Goal: Task Accomplishment & Management: Complete application form

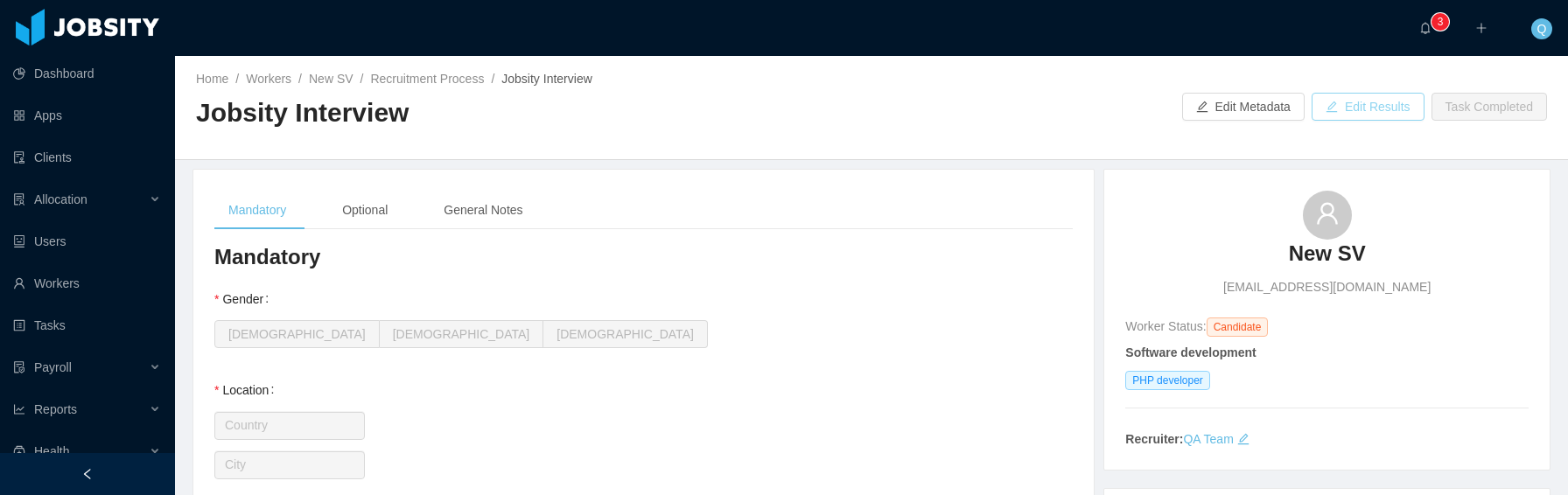
click at [1357, 108] on button "Edit Results" at bounding box center [1368, 106] width 113 height 28
click at [499, 213] on div "General Notes" at bounding box center [483, 210] width 107 height 40
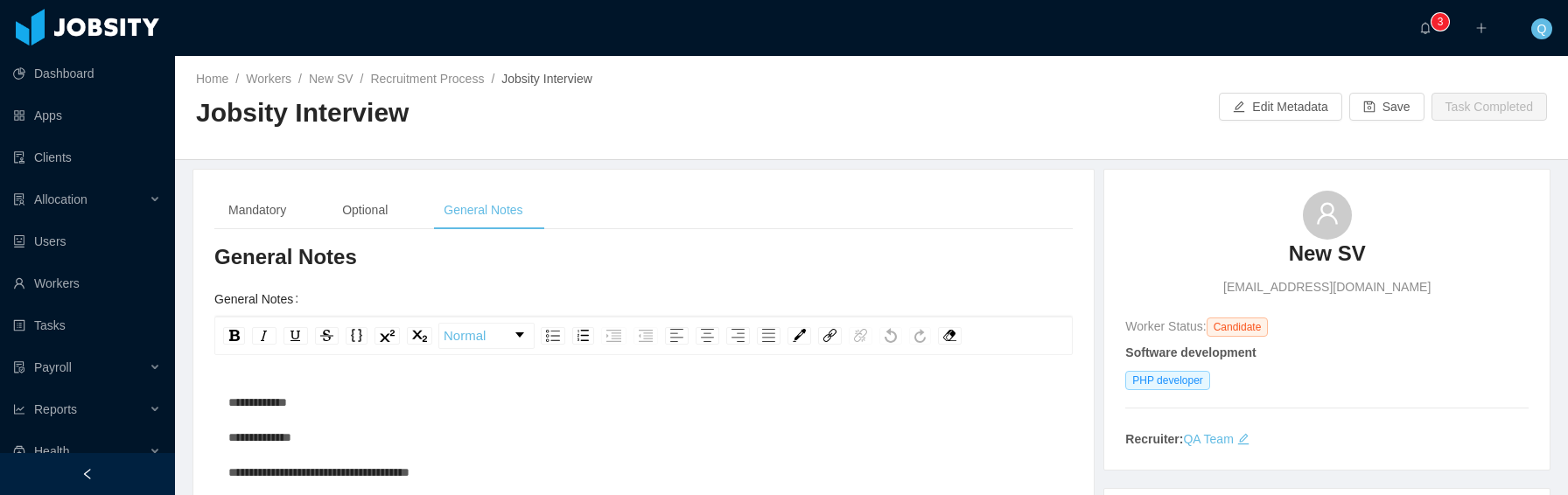
scroll to position [488, 0]
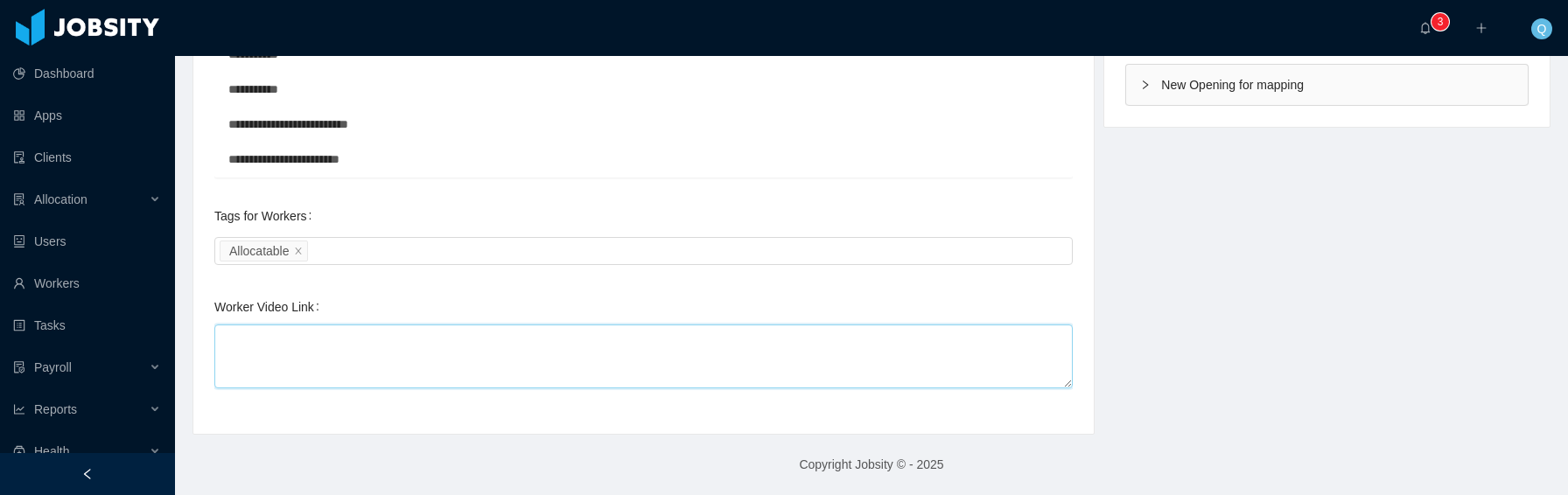
click at [431, 344] on textarea "Worker Video Link" at bounding box center [643, 356] width 859 height 64
paste textarea "**********"
type textarea "**********"
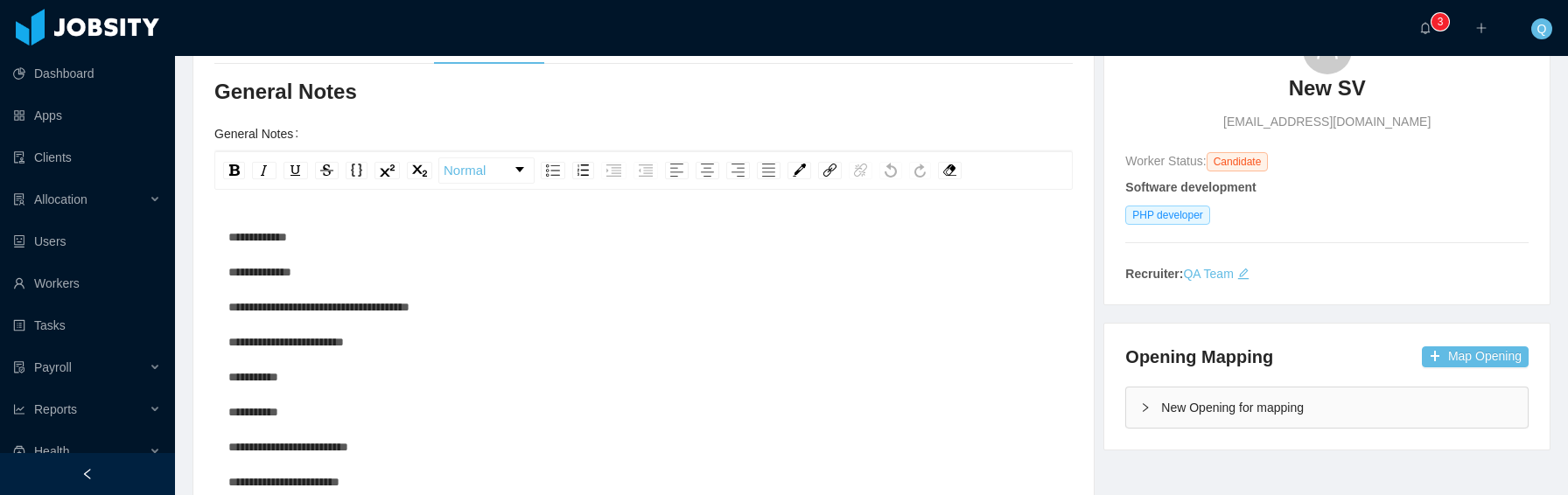
scroll to position [0, 0]
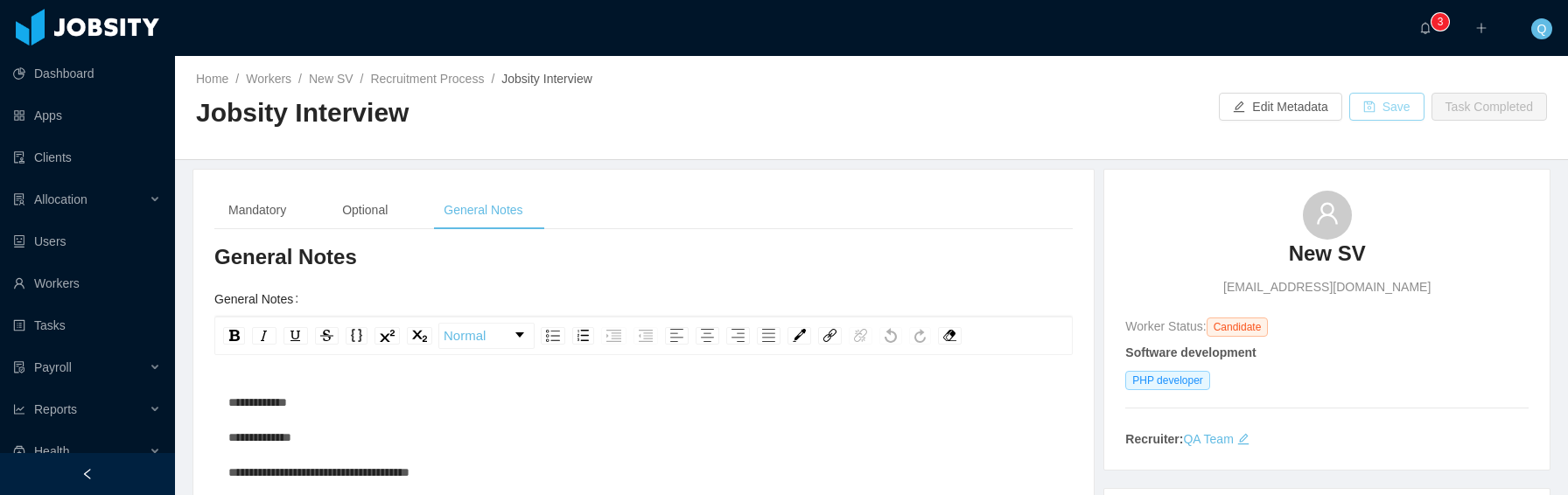
type textarea "**********"
click at [1378, 106] on button "Save" at bounding box center [1386, 106] width 75 height 28
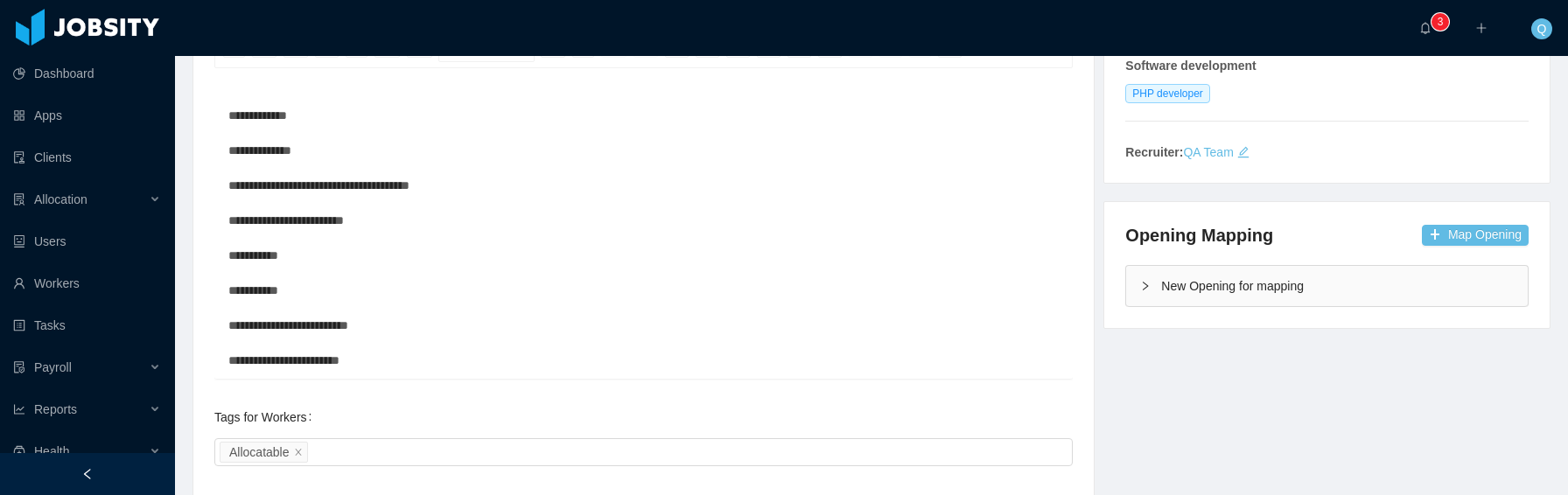
scroll to position [3, 0]
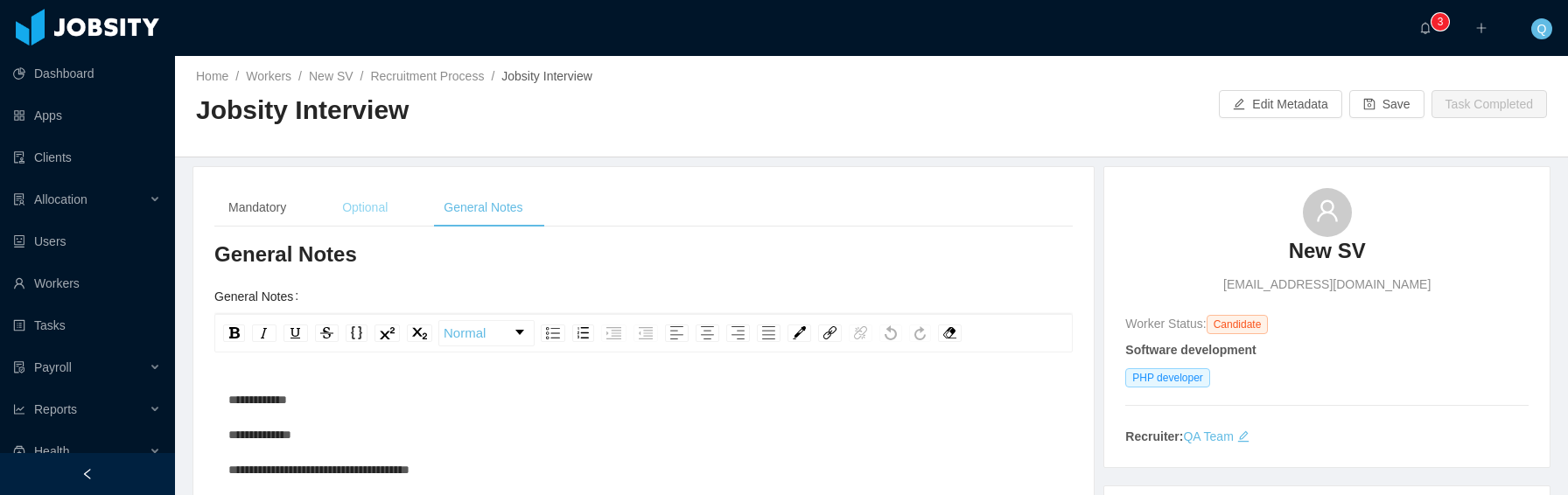
click at [380, 205] on div "Optional" at bounding box center [364, 207] width 73 height 40
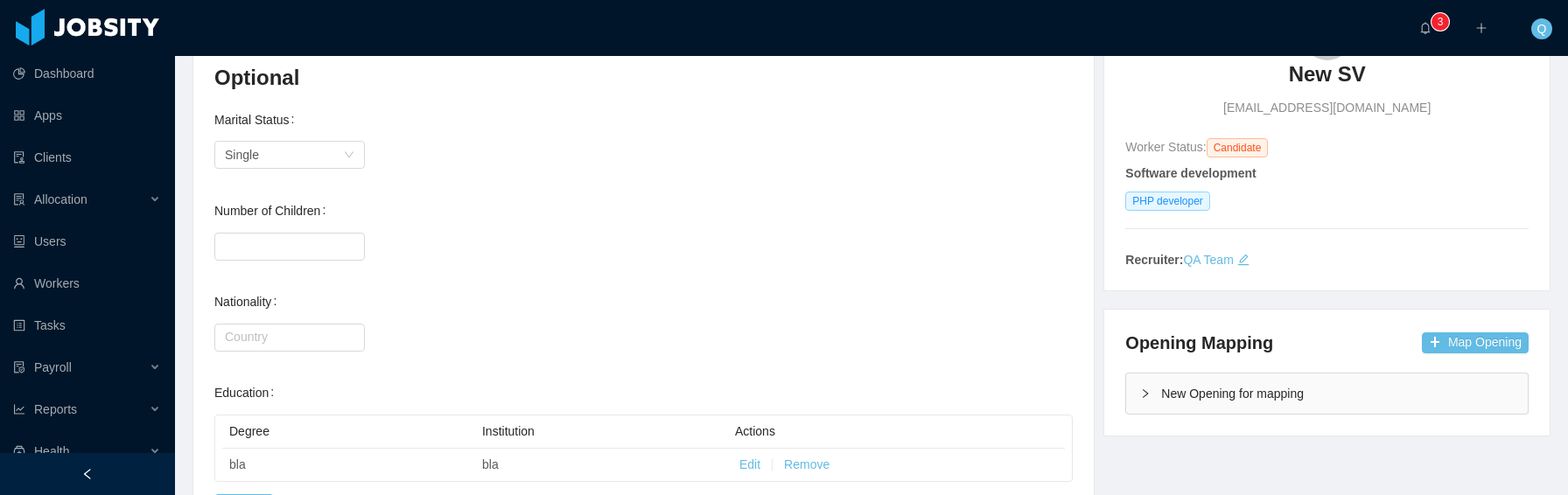
scroll to position [0, 0]
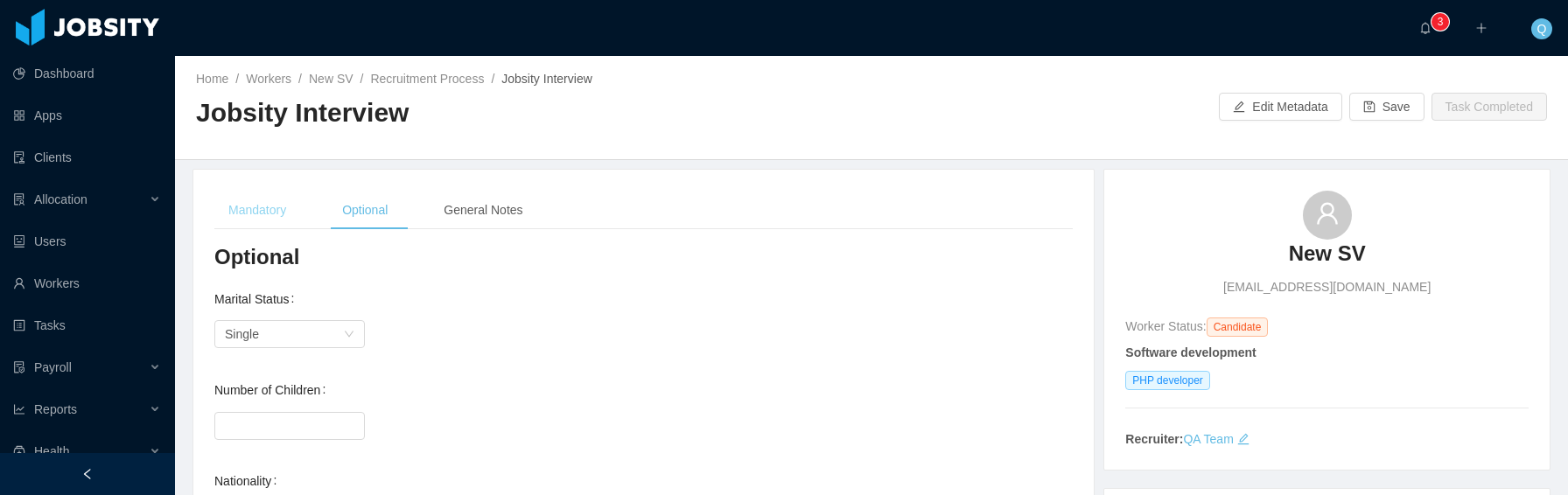
click at [270, 211] on div "Mandatory" at bounding box center [257, 210] width 86 height 40
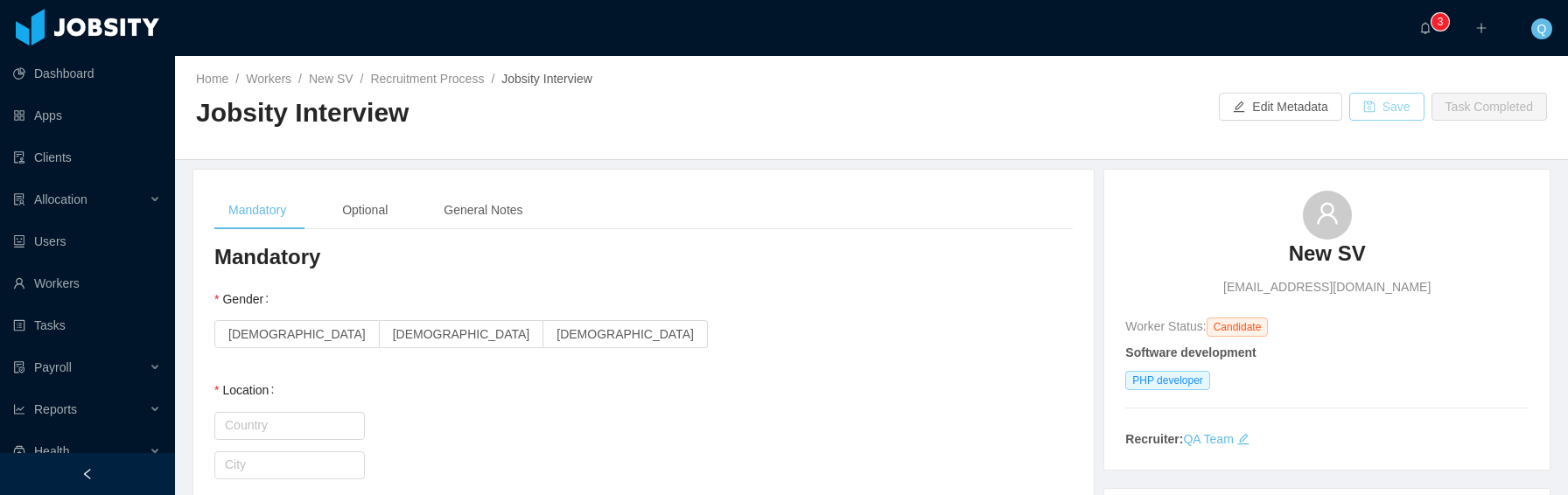
click at [1361, 108] on button "Save" at bounding box center [1386, 106] width 75 height 28
click at [444, 78] on link "Recruitment Process" at bounding box center [427, 78] width 114 height 14
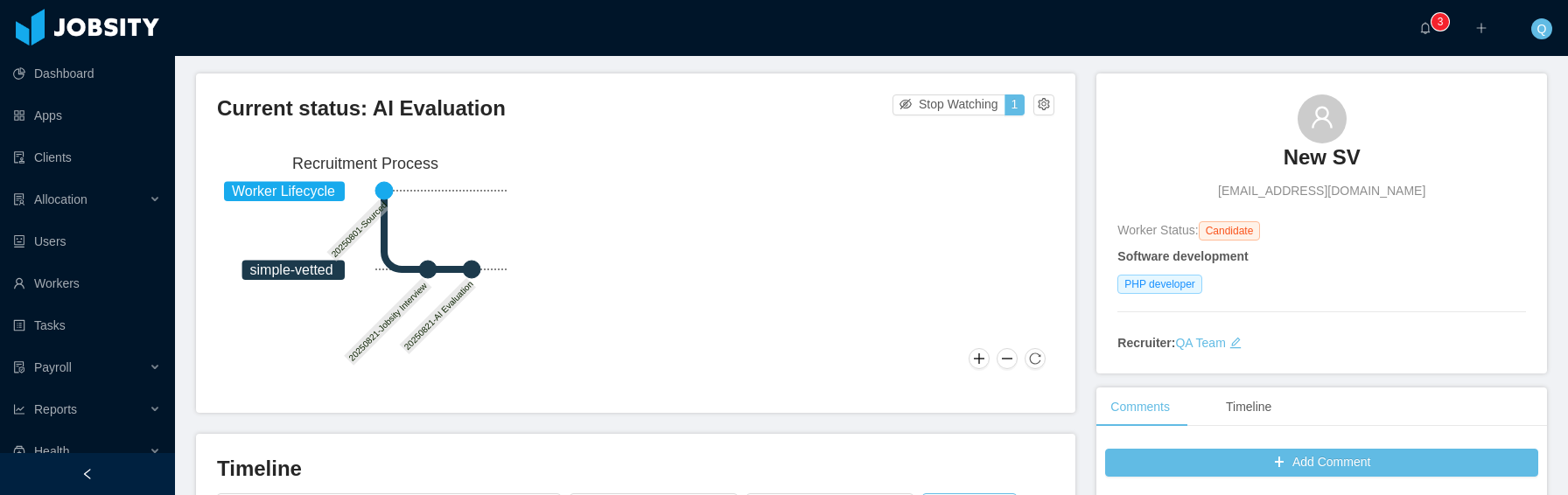
scroll to position [313, 0]
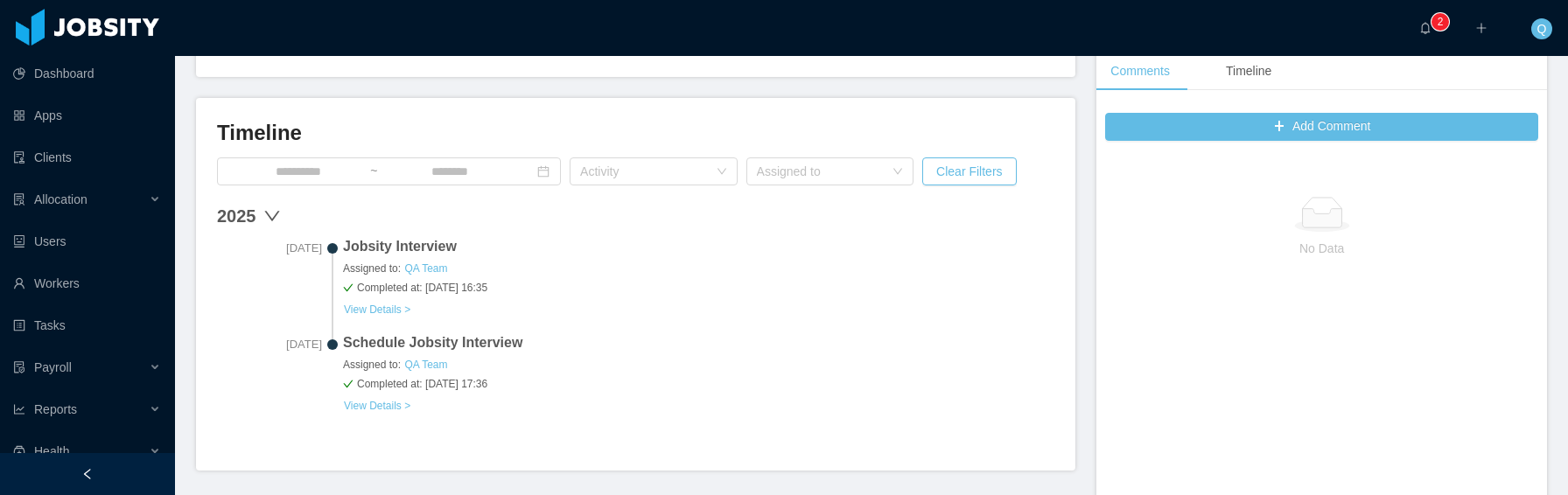
scroll to position [461, 0]
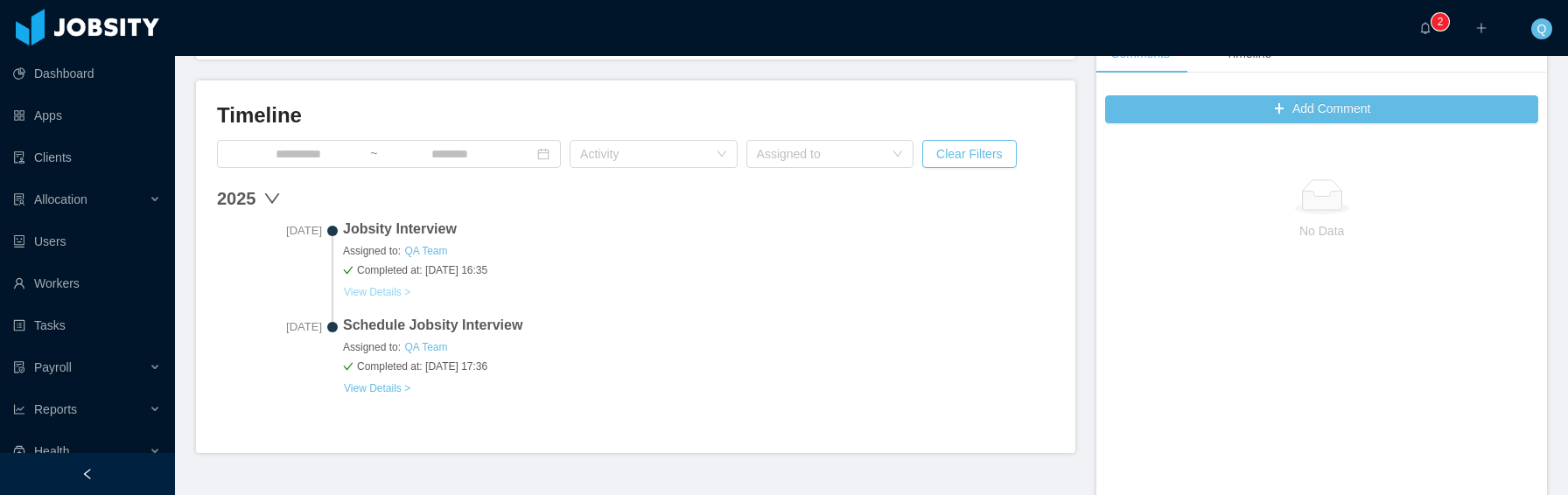
click at [393, 291] on link "View Details >" at bounding box center [377, 291] width 69 height 14
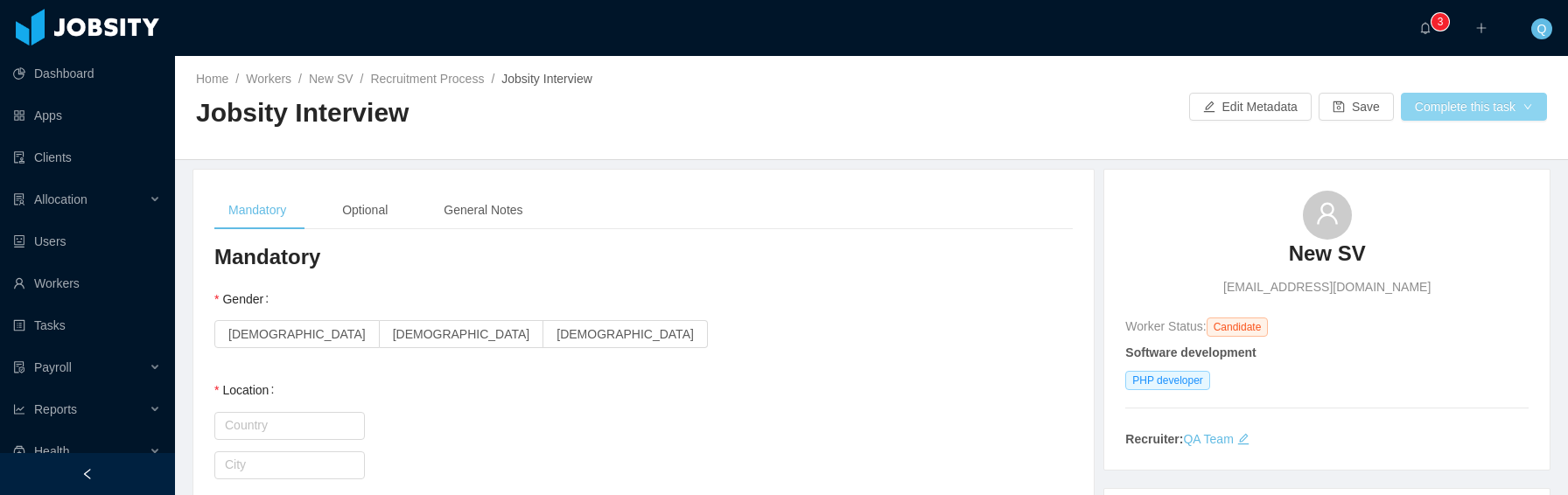
click at [1420, 103] on button "Complete this task" at bounding box center [1474, 106] width 146 height 28
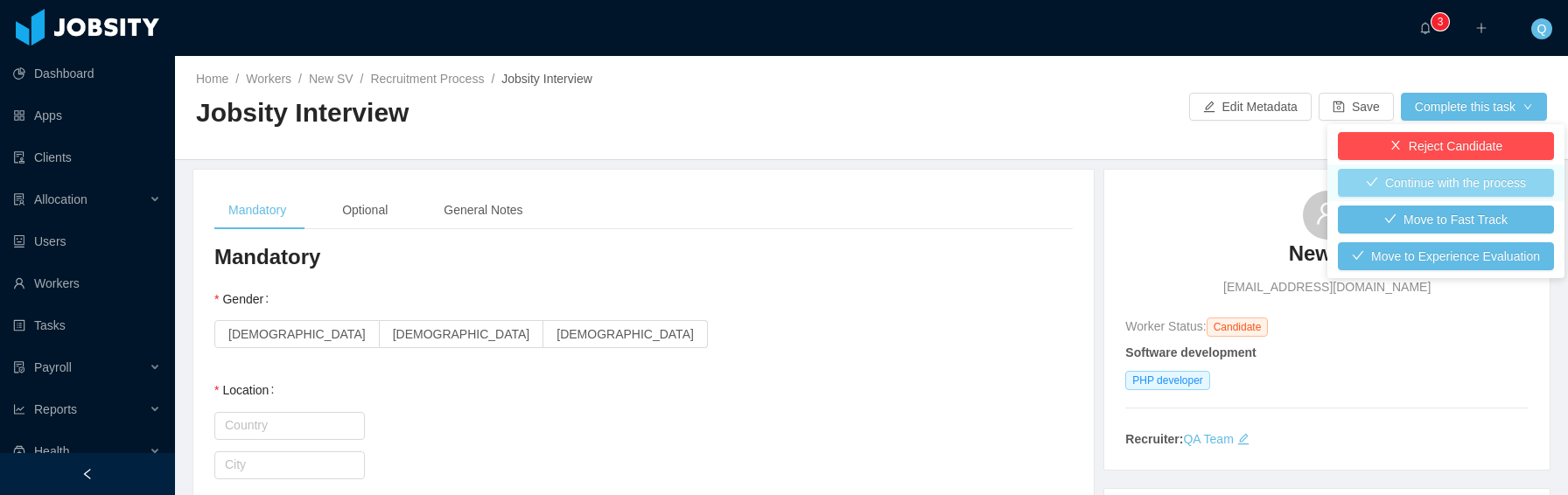
click at [1442, 185] on button "Continue with the process" at bounding box center [1446, 182] width 216 height 28
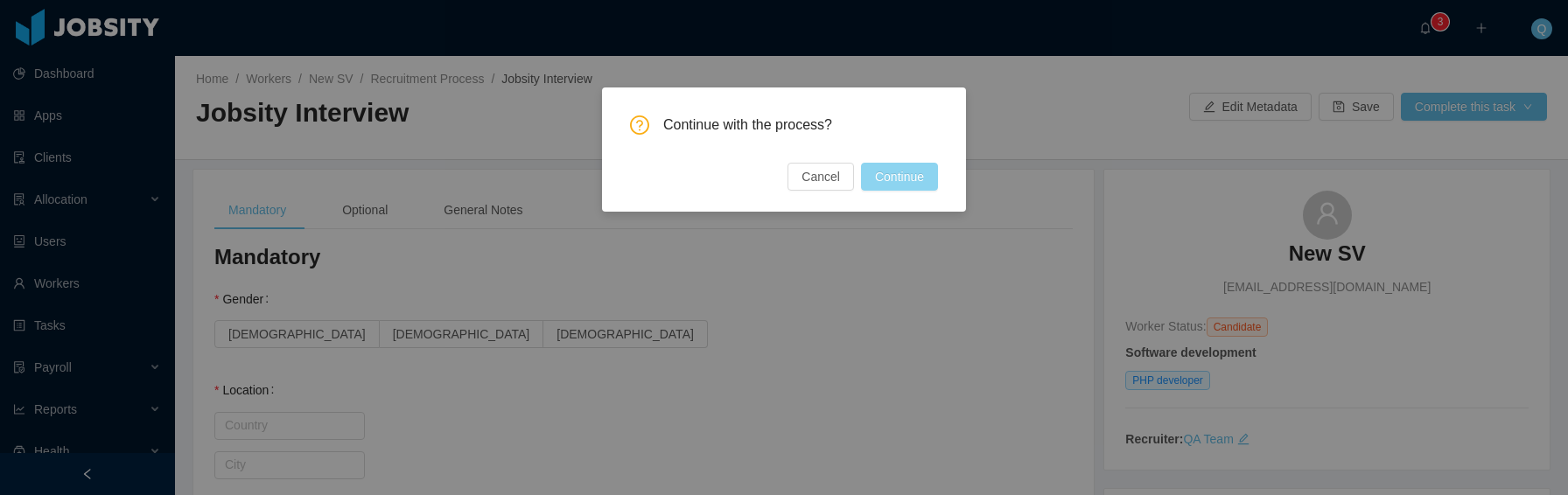
click at [914, 179] on button "Continue" at bounding box center [899, 177] width 77 height 28
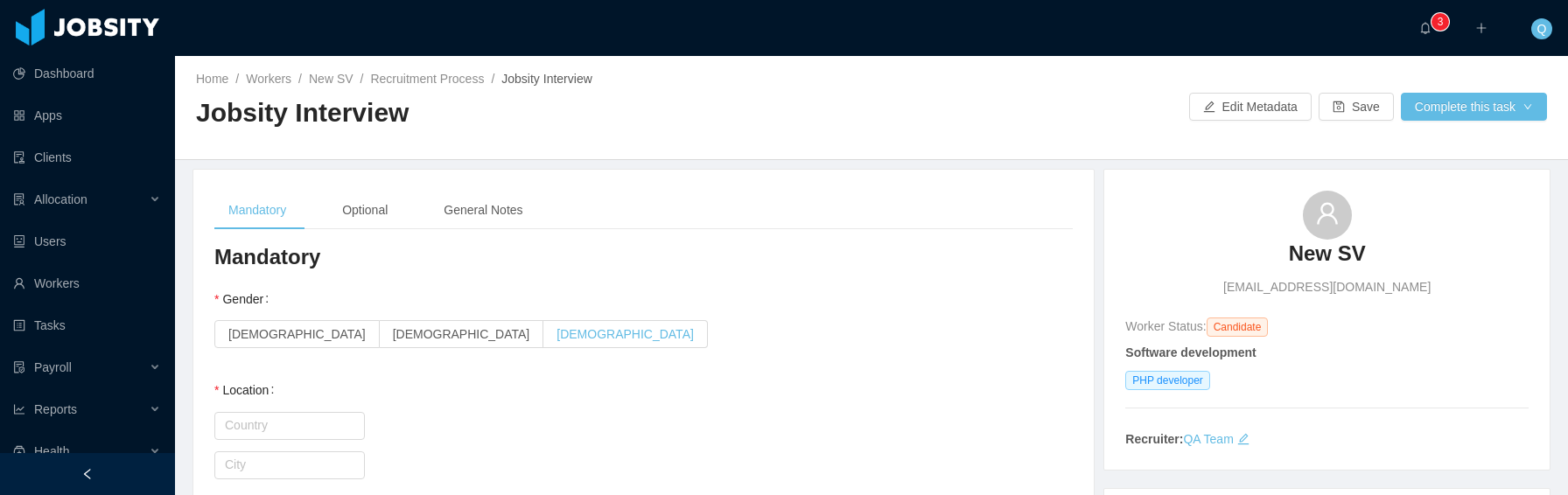
click at [557, 337] on span "[DEMOGRAPHIC_DATA]" at bounding box center [625, 333] width 137 height 14
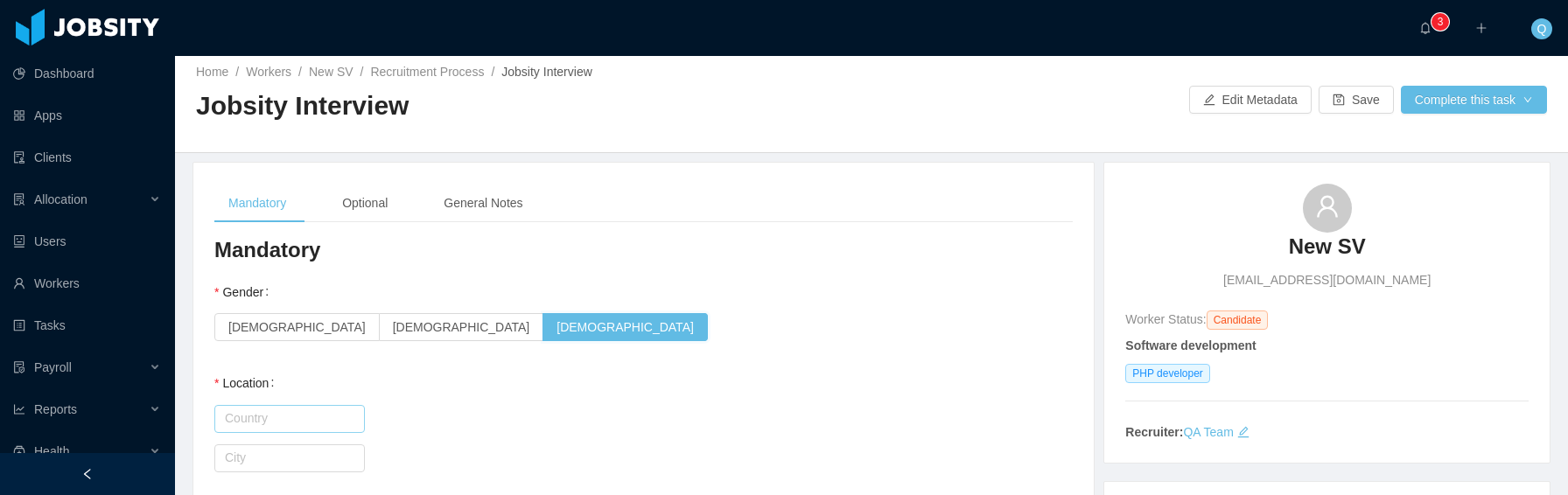
scroll to position [8, 0]
click at [307, 415] on input "text" at bounding box center [289, 417] width 151 height 28
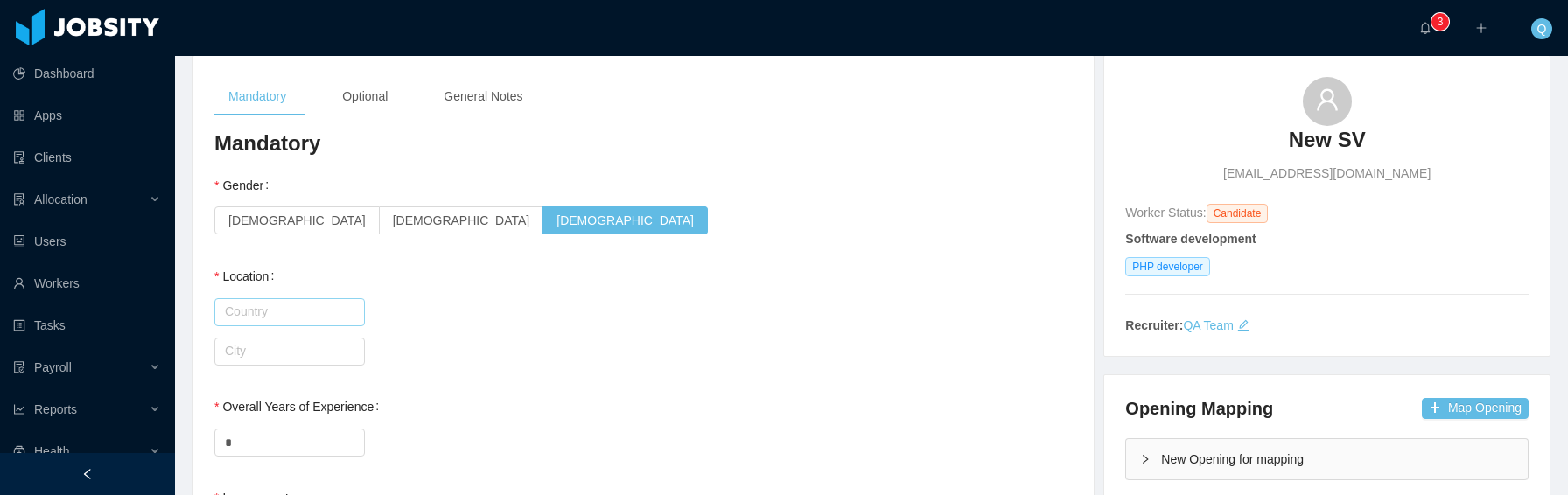
scroll to position [119, 0]
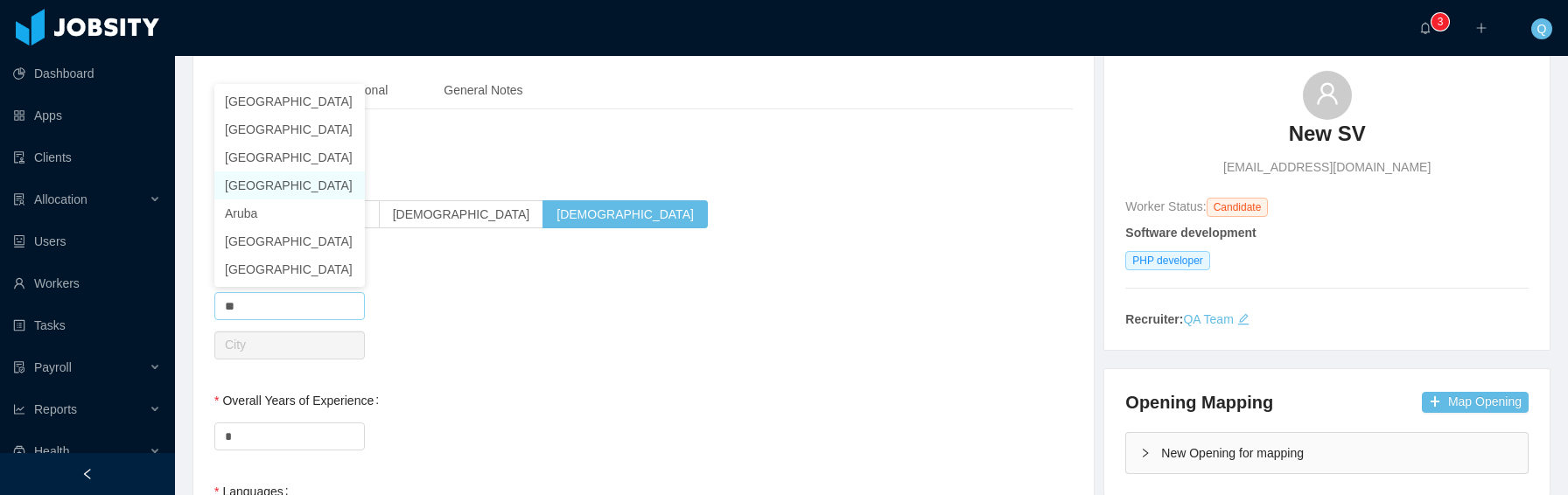
click at [285, 185] on li "Argentina" at bounding box center [289, 185] width 151 height 28
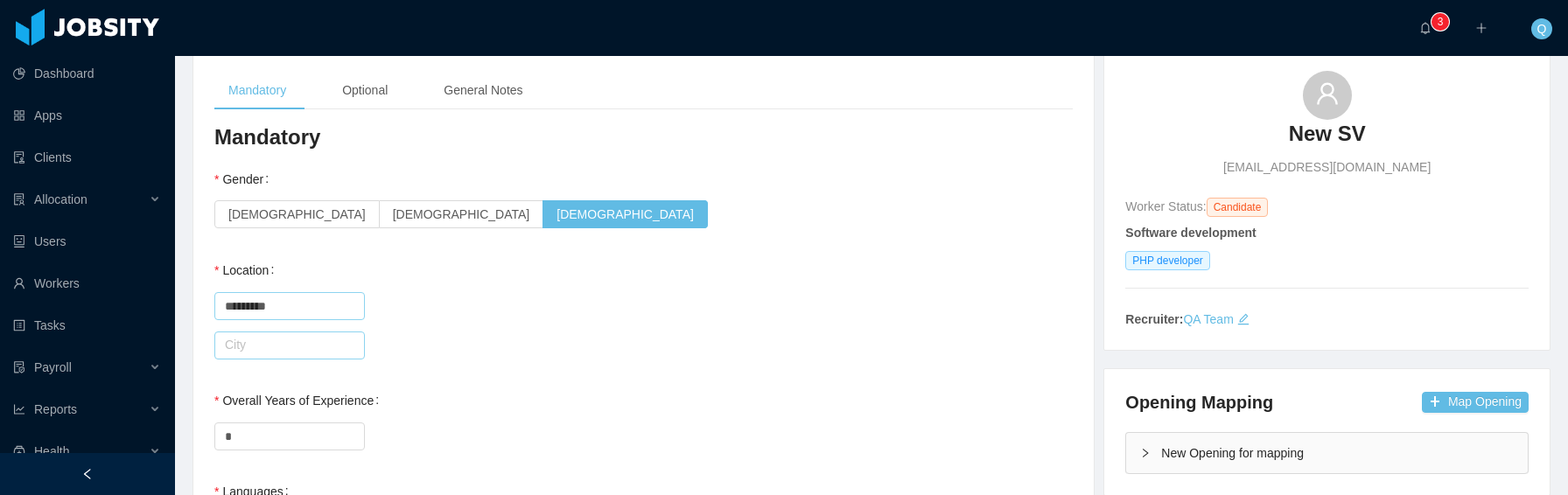
type input "*********"
click at [288, 347] on input "text" at bounding box center [289, 345] width 151 height 28
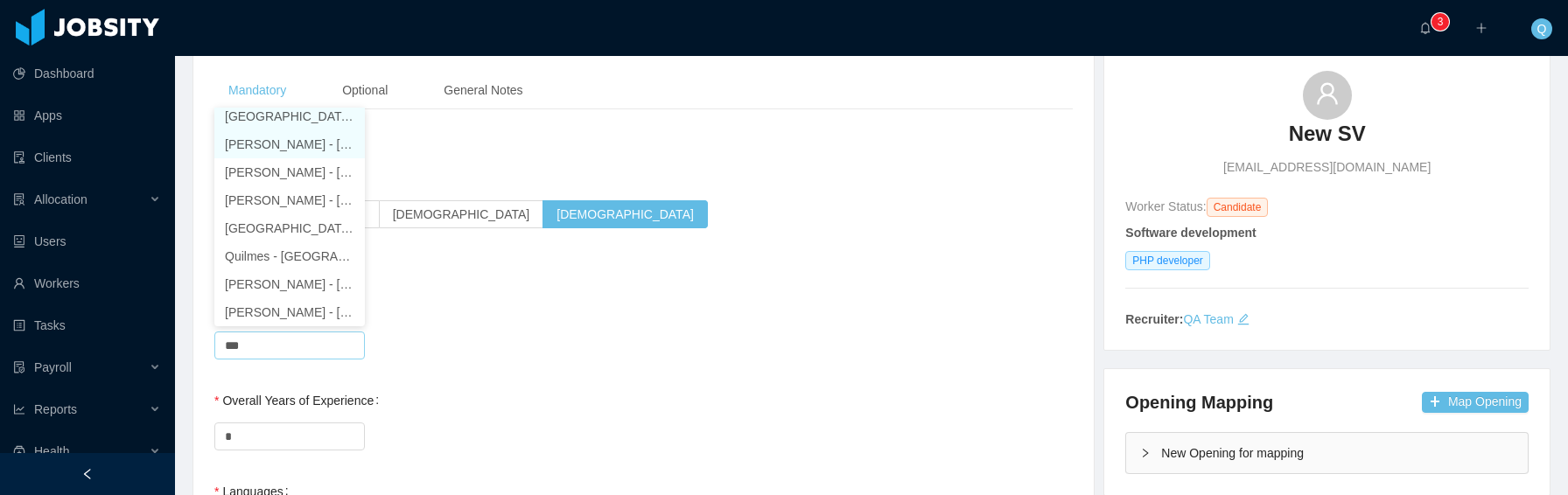
scroll to position [4, 0]
click at [297, 120] on li "Buenos Aires - Buenos Aires, Ciudad Autónoma de" at bounding box center [289, 121] width 151 height 28
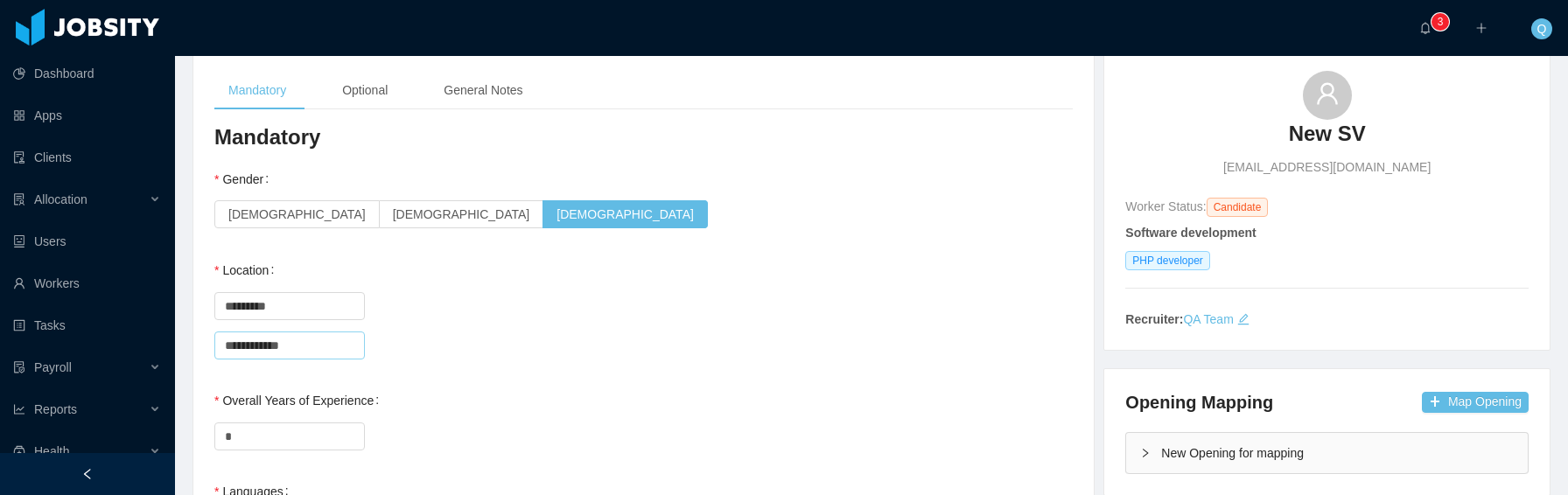
type input "**********"
click at [785, 315] on div "Country ********* Argentina" at bounding box center [643, 305] width 859 height 35
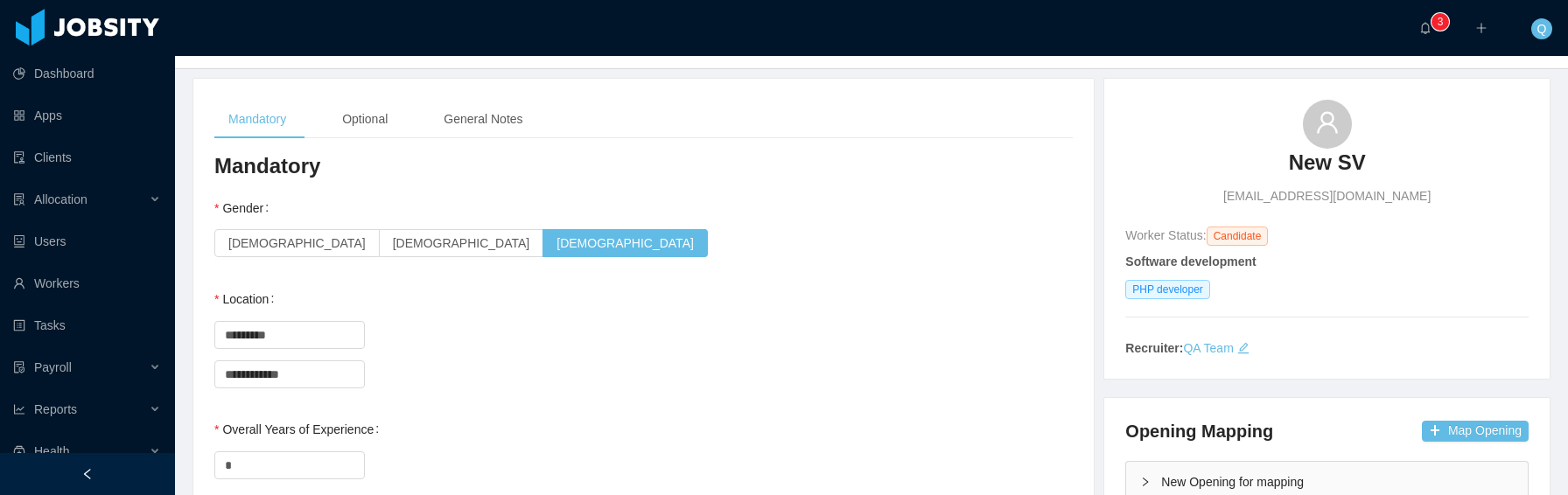
scroll to position [0, 0]
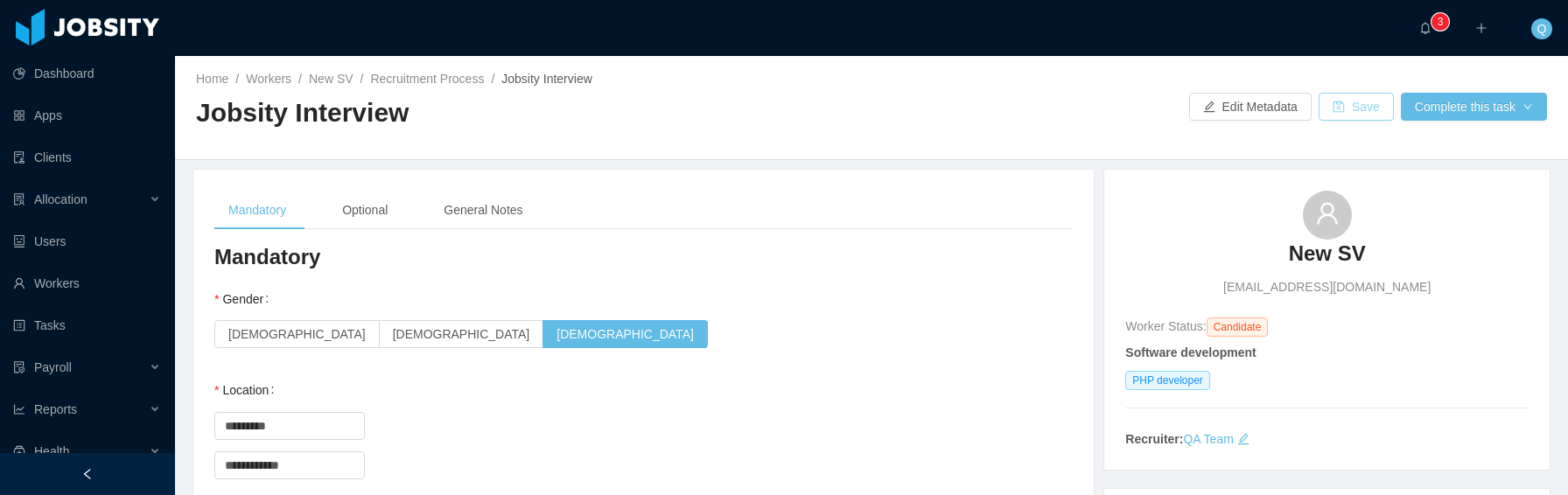
click at [1345, 111] on button "Save" at bounding box center [1356, 106] width 75 height 28
click at [1465, 101] on button "Complete this task" at bounding box center [1474, 106] width 146 height 28
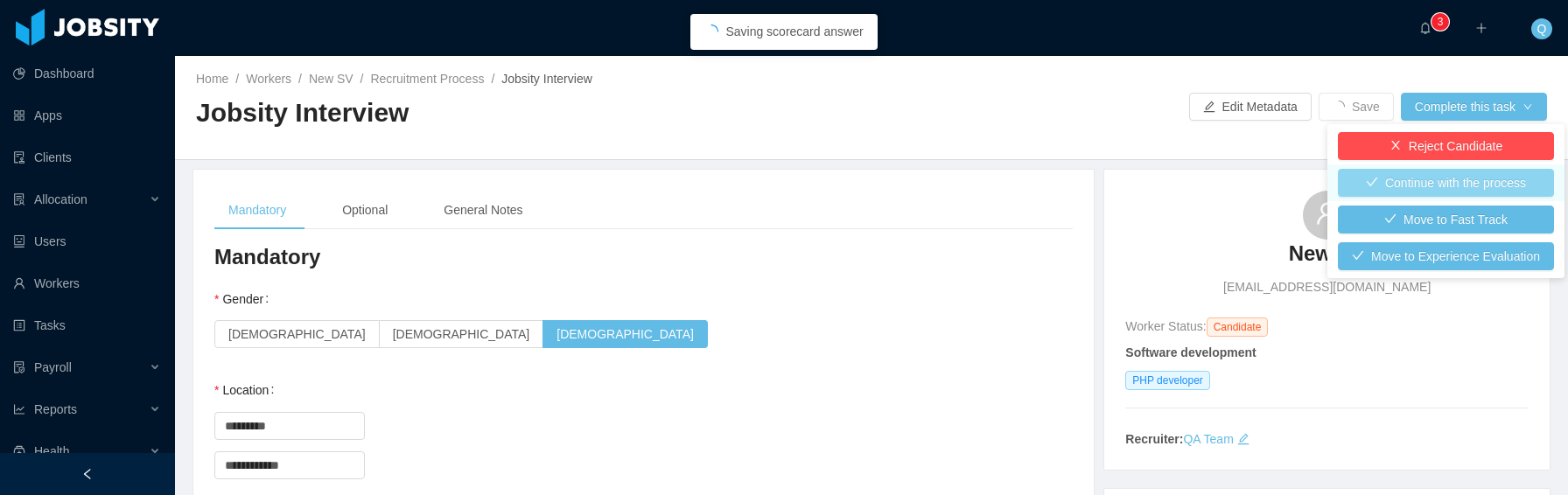
click at [1437, 181] on button "Continue with the process" at bounding box center [1446, 182] width 216 height 28
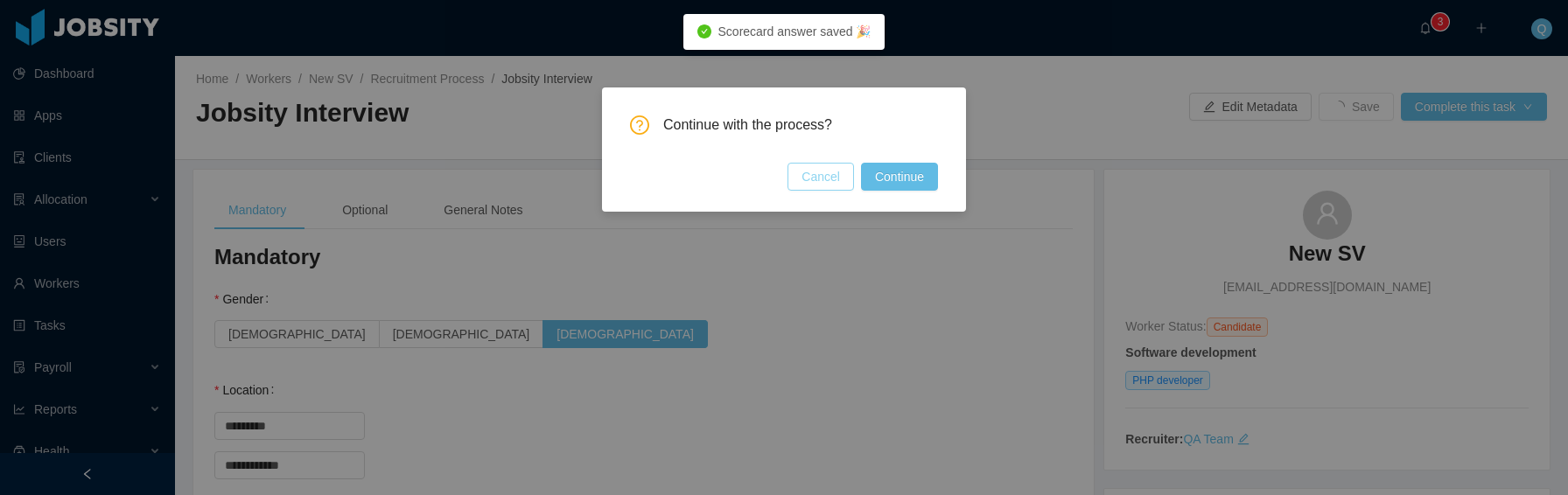
click at [828, 182] on button "Cancel" at bounding box center [821, 177] width 67 height 28
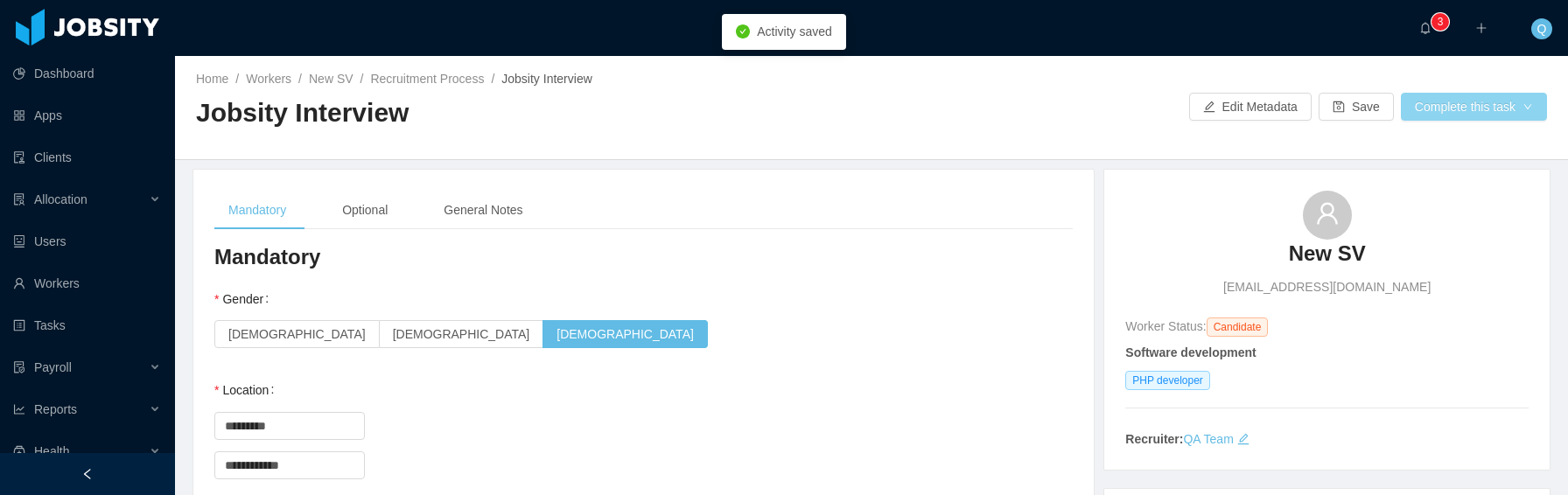
click at [1486, 109] on button "Complete this task" at bounding box center [1474, 106] width 146 height 28
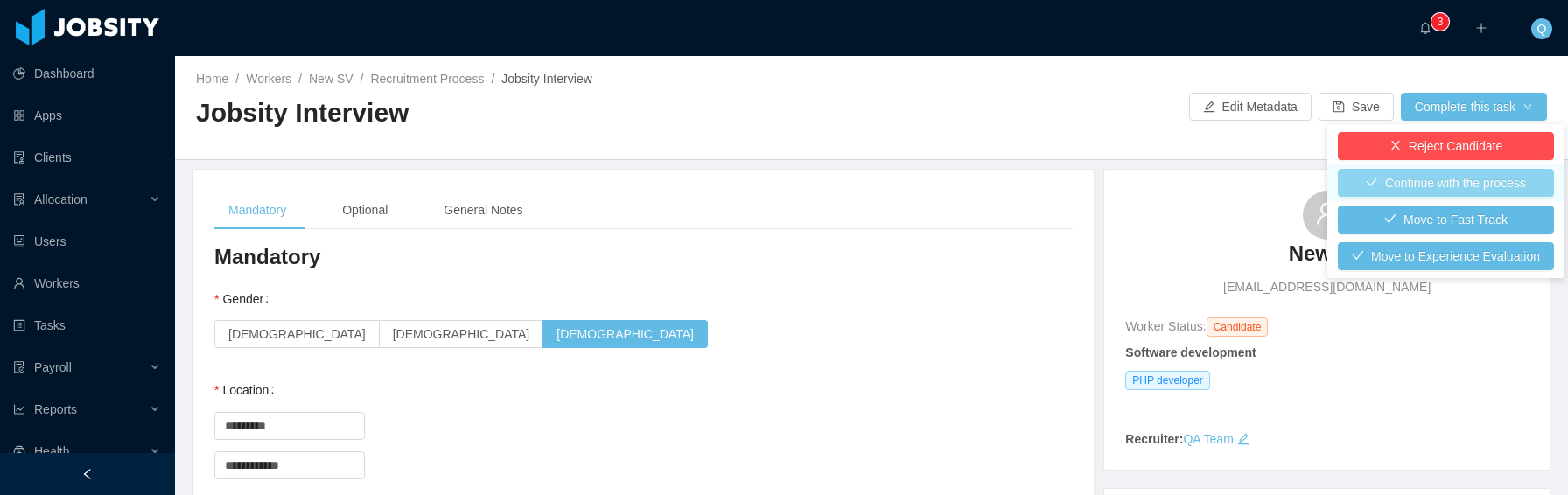
click at [1470, 182] on button "Continue with the process" at bounding box center [1446, 182] width 216 height 28
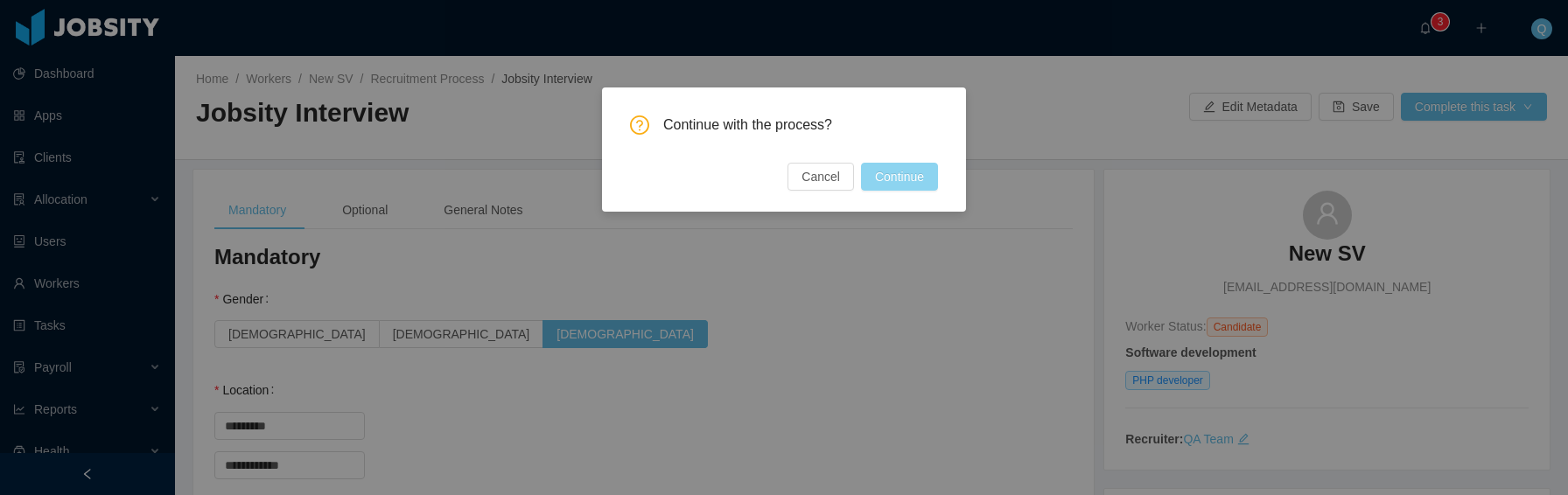
click at [900, 171] on button "Continue" at bounding box center [899, 177] width 77 height 28
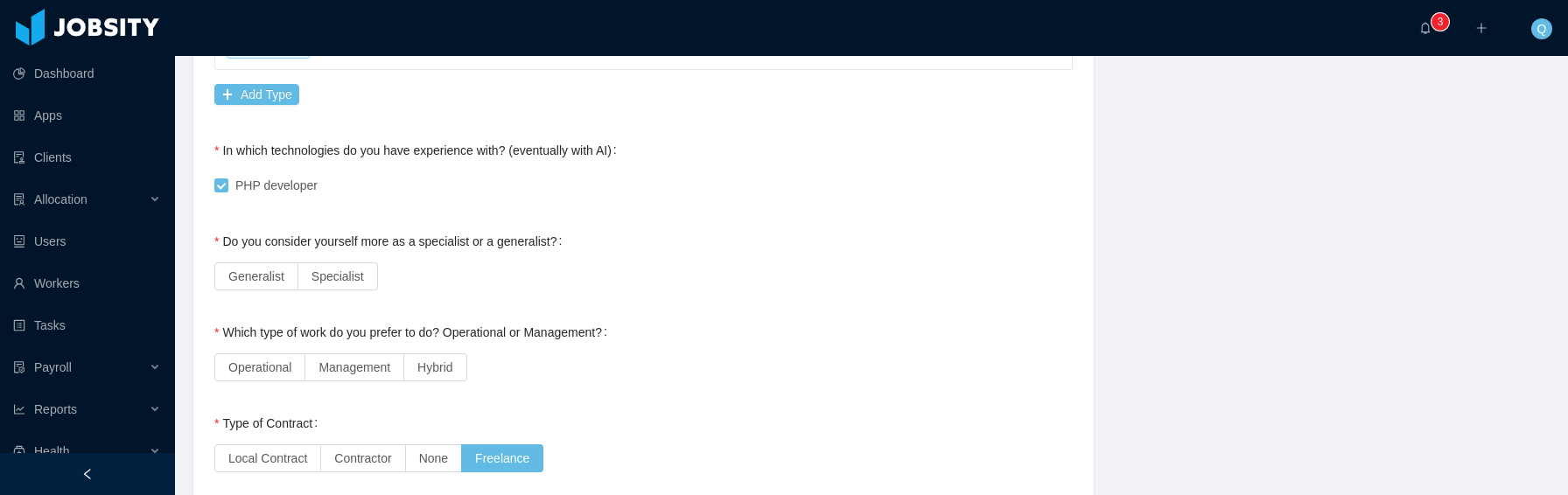
scroll to position [1091, 0]
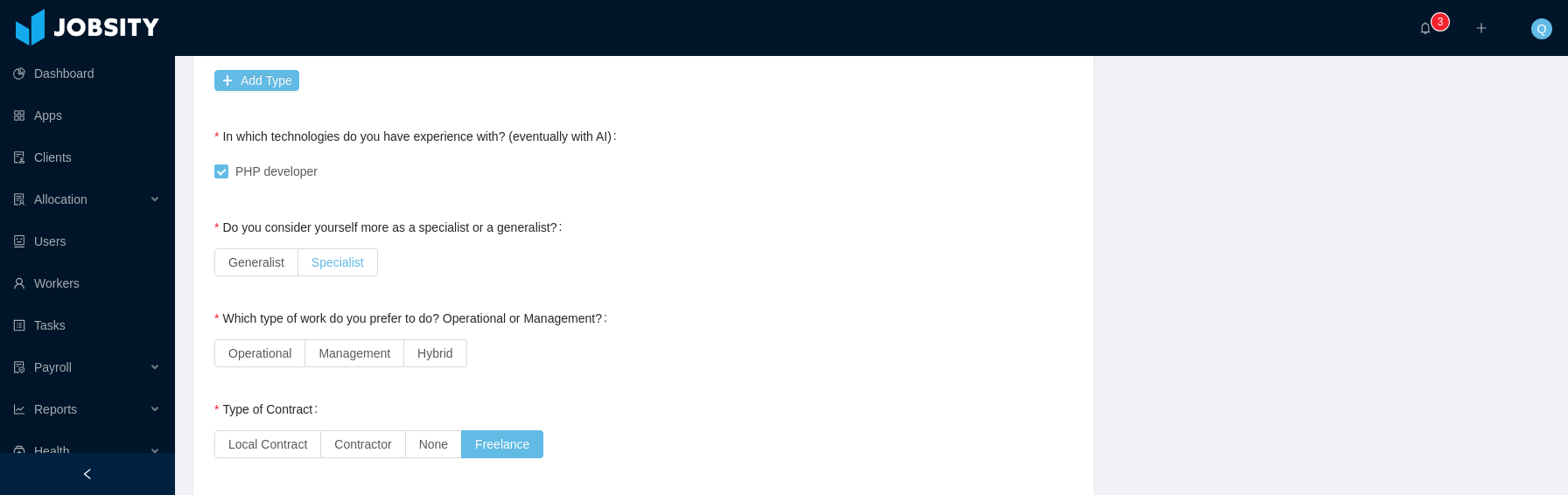
click at [331, 267] on span "Specialist" at bounding box center [337, 262] width 53 height 14
click at [277, 359] on span "Operational" at bounding box center [260, 353] width 63 height 14
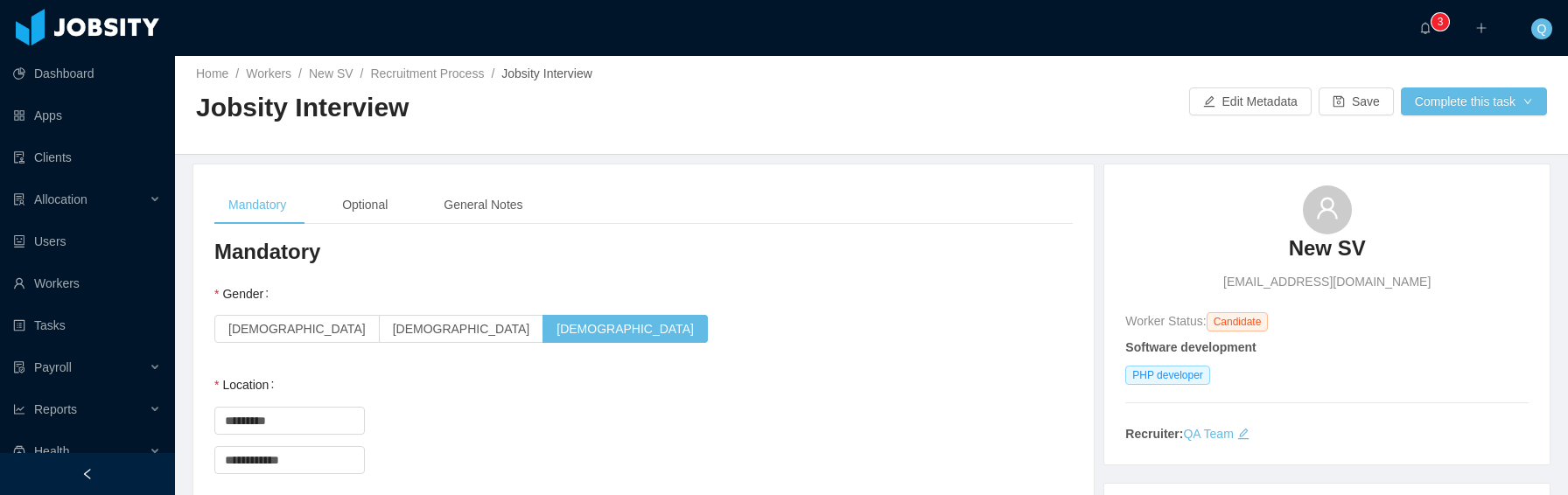
scroll to position [0, 0]
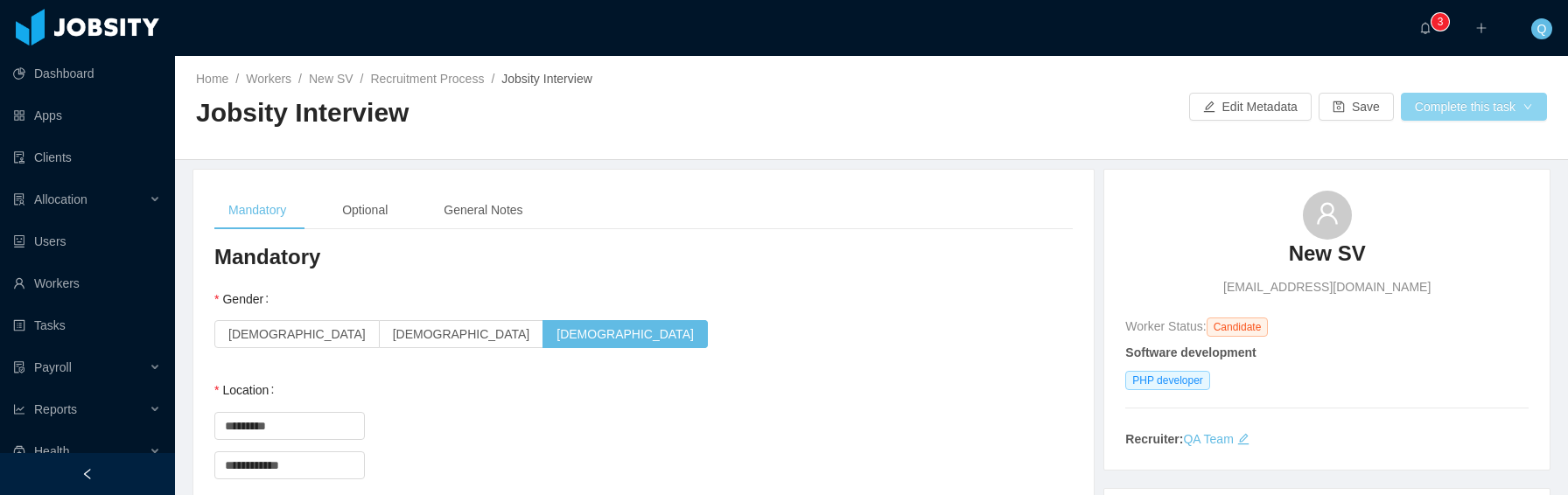
click at [1464, 104] on button "Complete this task" at bounding box center [1474, 106] width 146 height 28
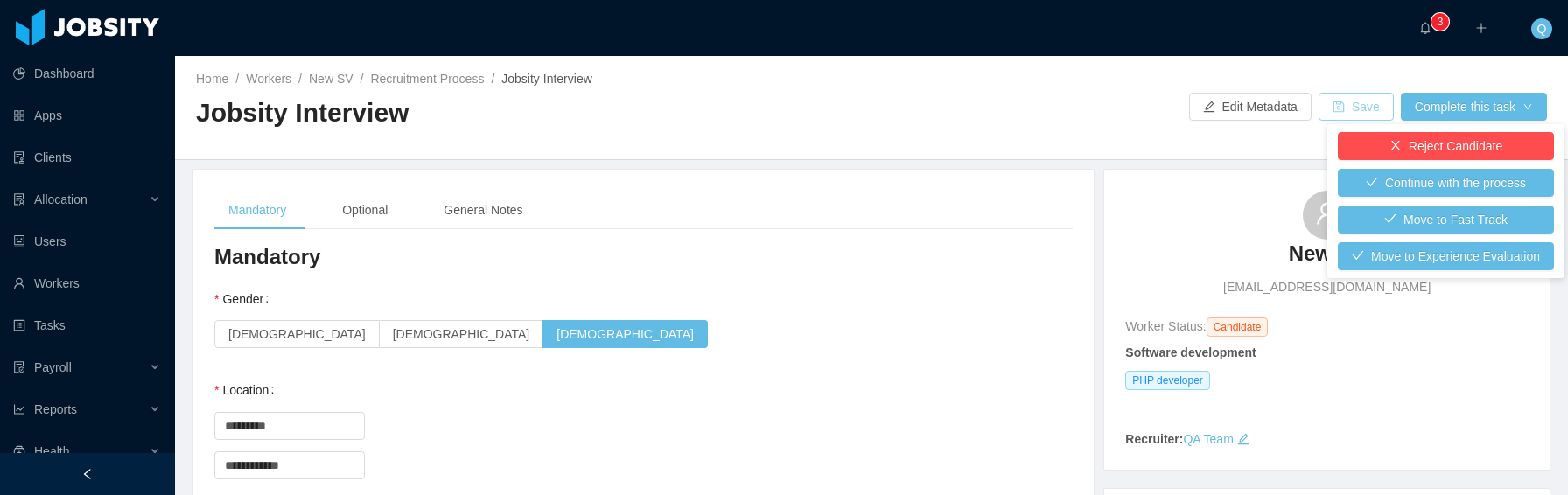
click at [1350, 98] on button "Save" at bounding box center [1356, 106] width 75 height 28
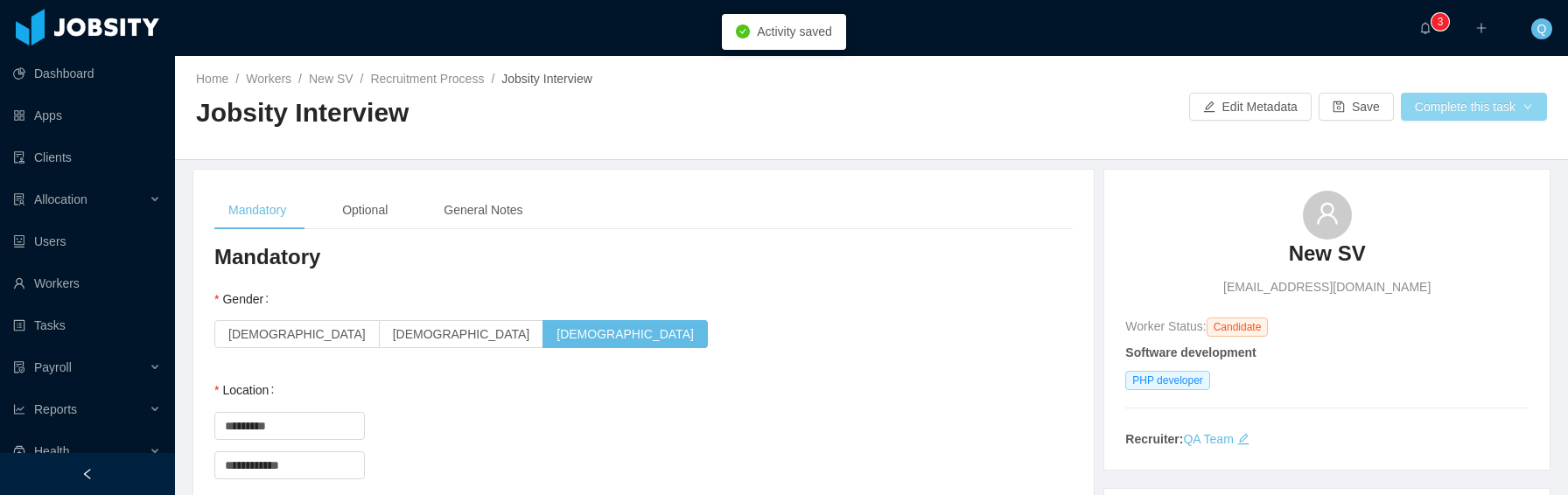
click at [1412, 98] on button "Complete this task" at bounding box center [1474, 106] width 146 height 28
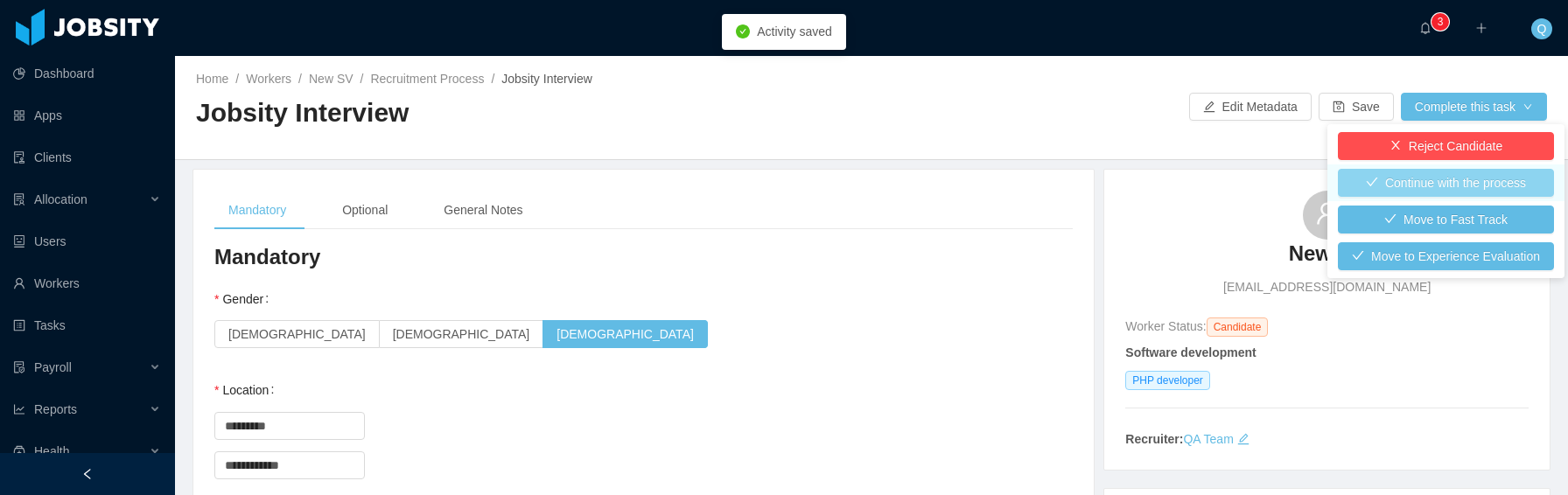
click at [1434, 181] on button "Continue with the process" at bounding box center [1446, 182] width 216 height 28
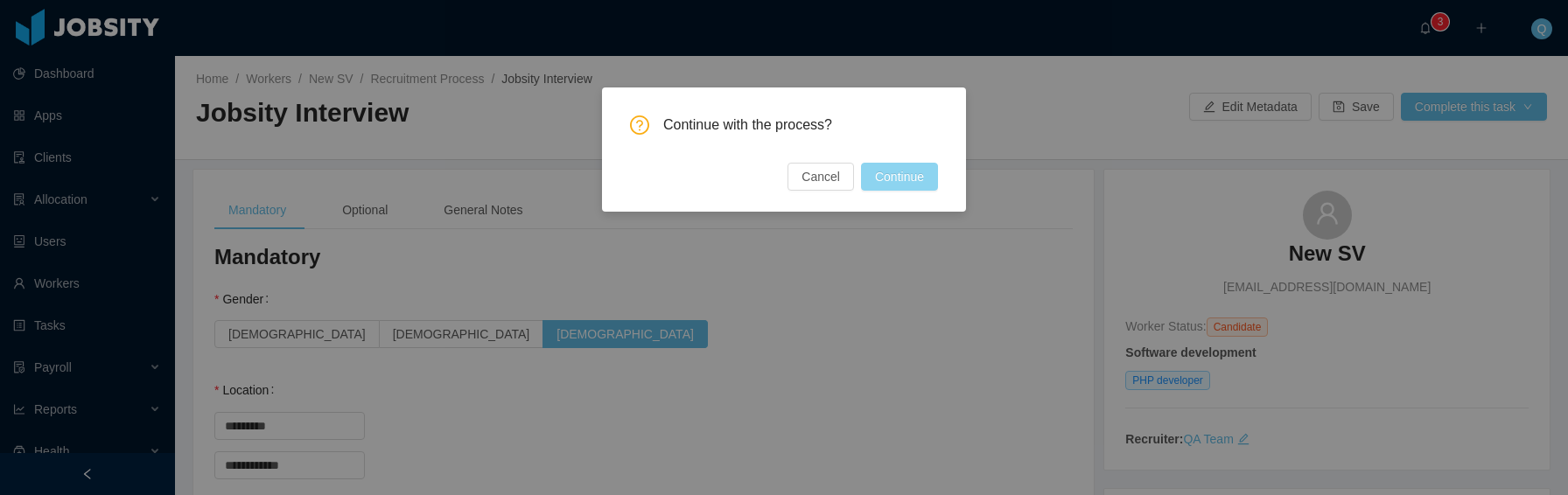
click at [907, 180] on button "Continue" at bounding box center [899, 177] width 77 height 28
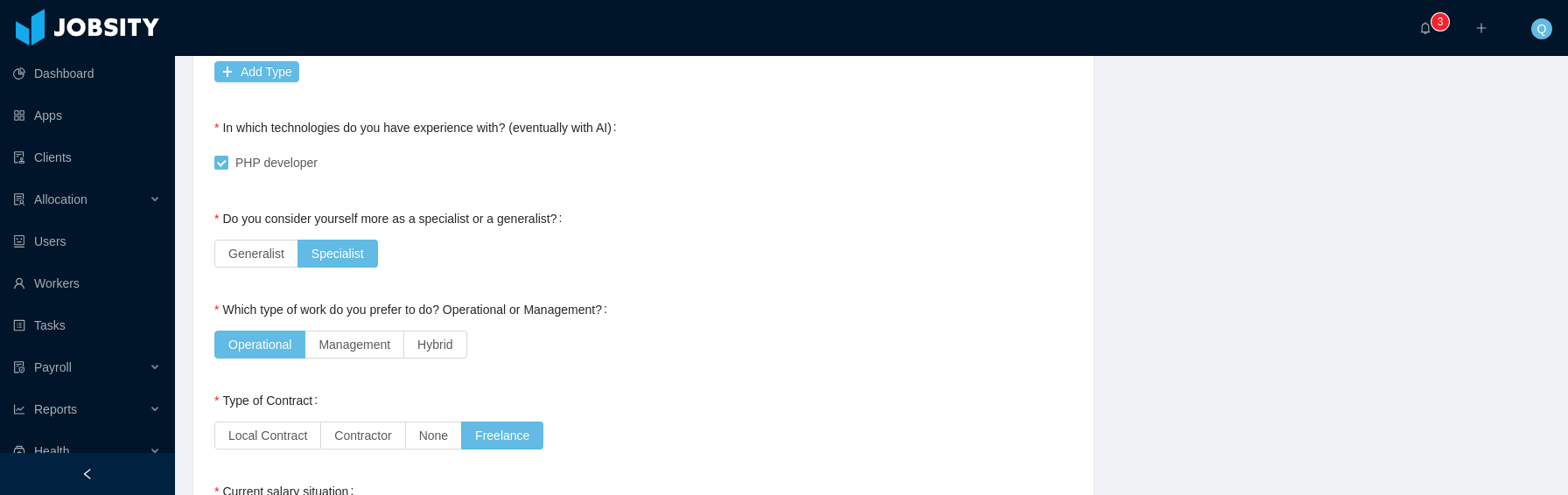
scroll to position [1120, 0]
